Goal: Use online tool/utility: Use online tool/utility

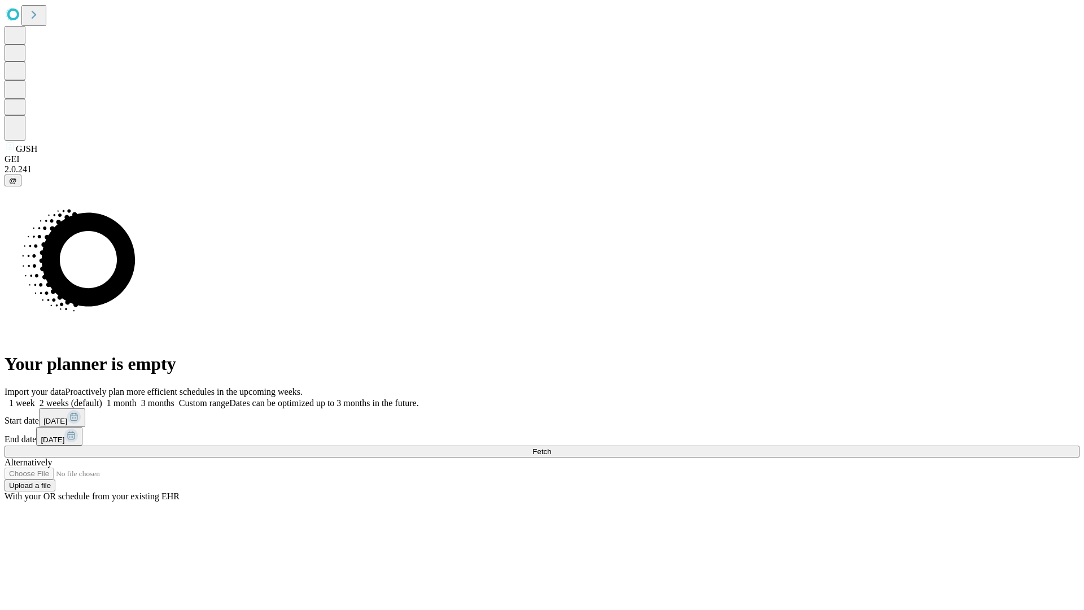
click at [551, 447] on span "Fetch" at bounding box center [541, 451] width 19 height 8
